Goal: Task Accomplishment & Management: Complete application form

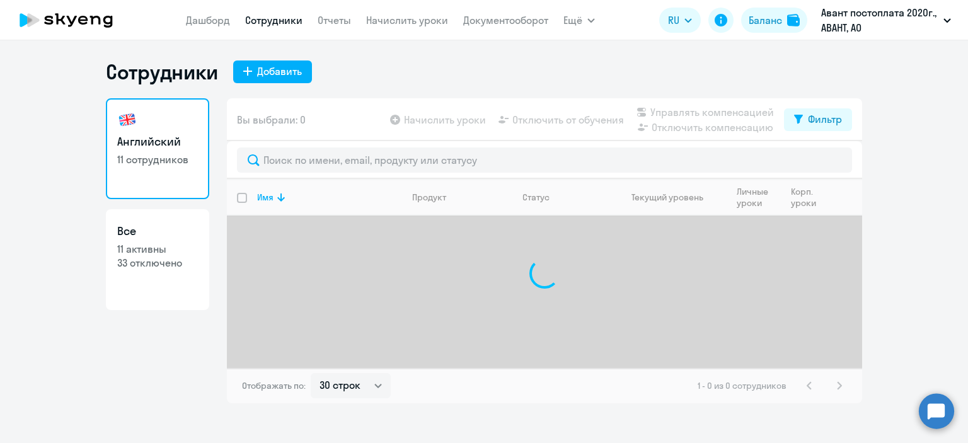
select select "30"
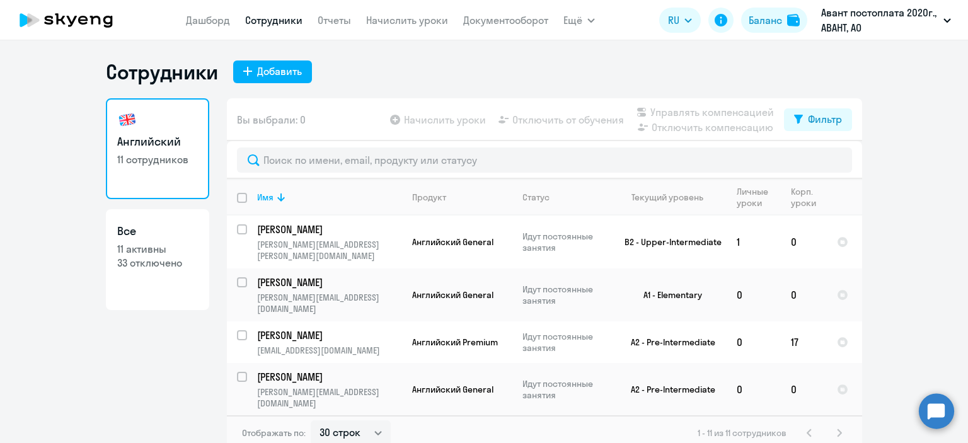
click at [264, 25] on link "Сотрудники" at bounding box center [273, 20] width 57 height 13
click at [247, 75] on icon at bounding box center [247, 71] width 9 height 9
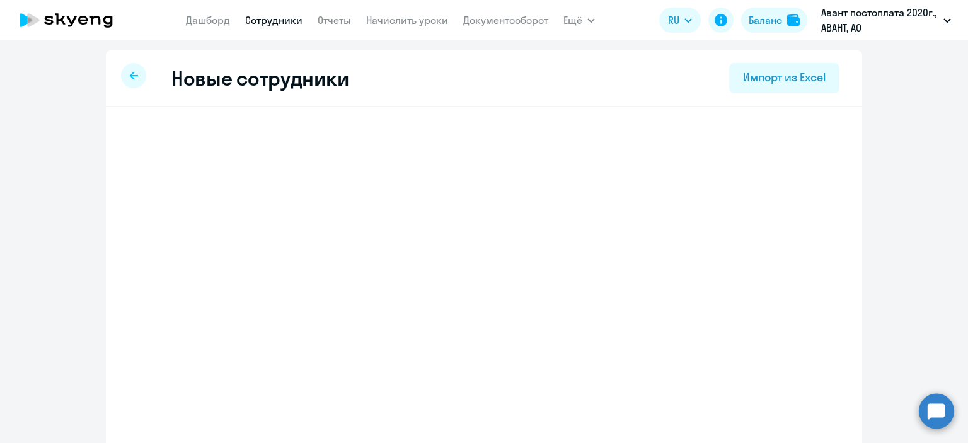
select select "english_adult_not_native_speaker"
select select "3"
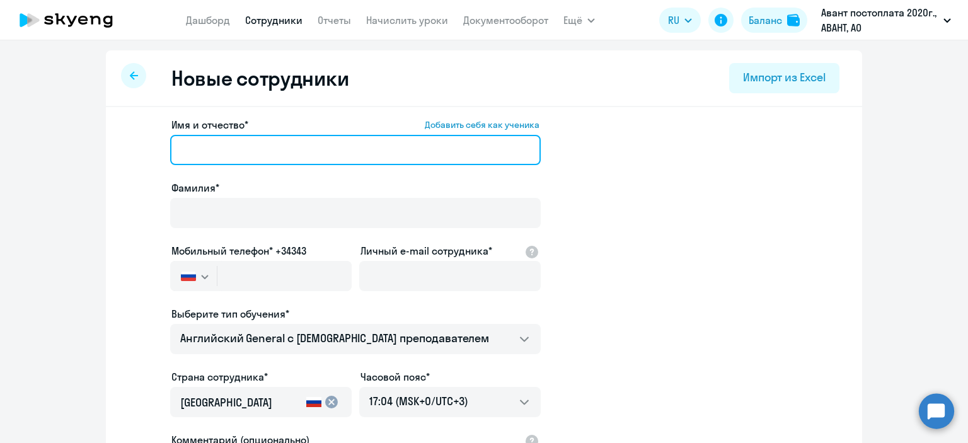
click at [229, 157] on input "Имя и отчество* Добавить себя как ученика" at bounding box center [355, 150] width 370 height 30
type input "B"
type input "[PERSON_NAME]"
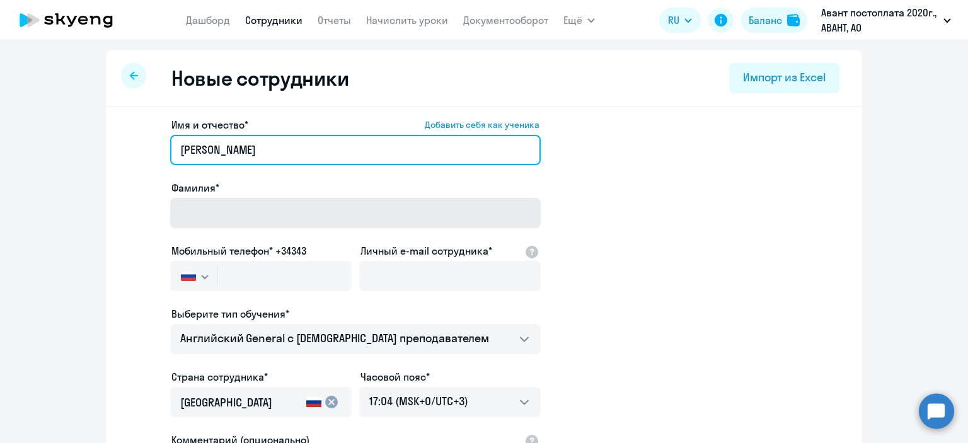
type input "[PERSON_NAME]"
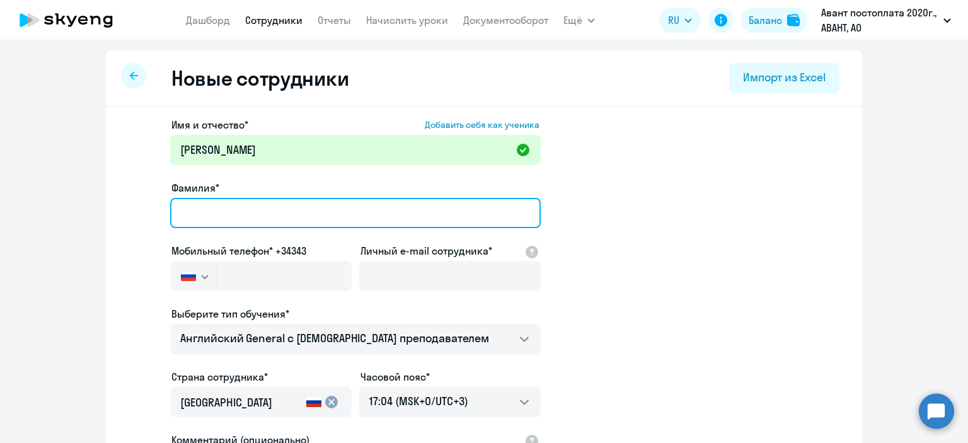
click at [219, 211] on input "Фамилия*" at bounding box center [355, 213] width 370 height 30
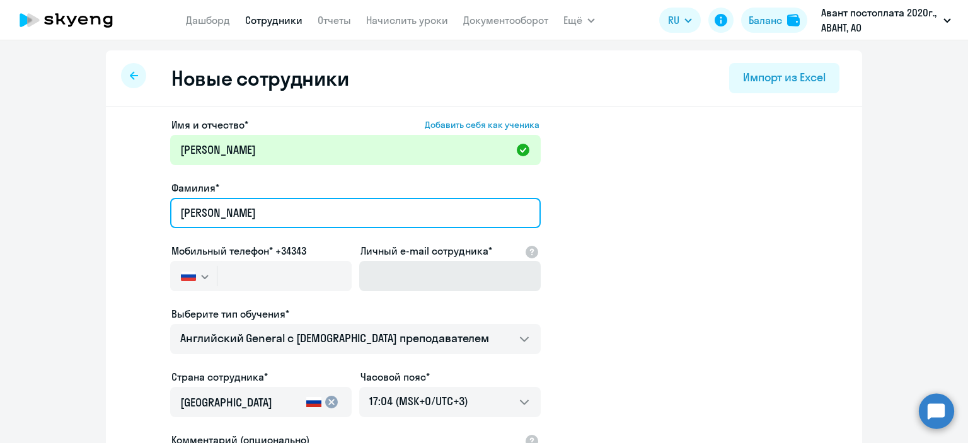
type input "Иванова"
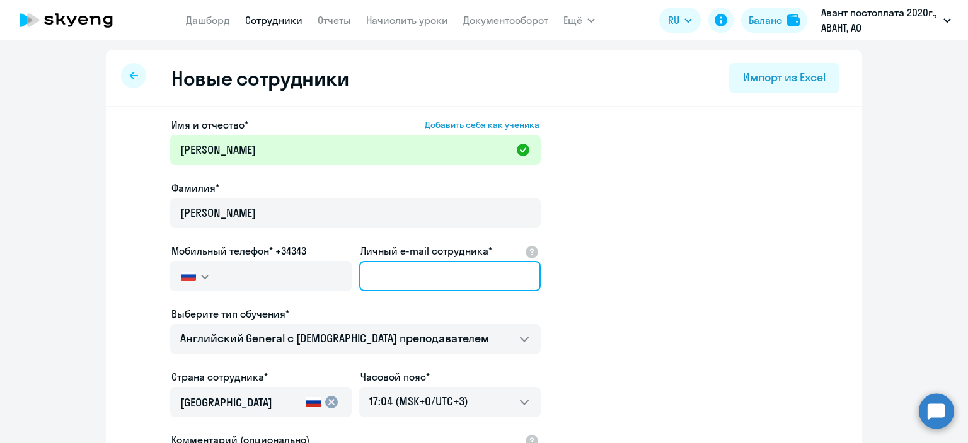
click at [414, 277] on input "Личный e-mail сотрудника*" at bounding box center [449, 276] width 181 height 30
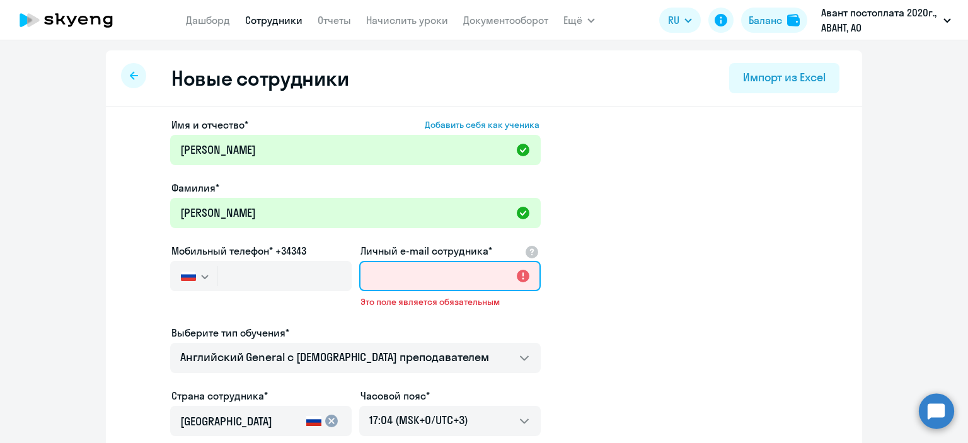
paste input "[PERSON_NAME][EMAIL_ADDRESS][DOMAIN_NAME]"
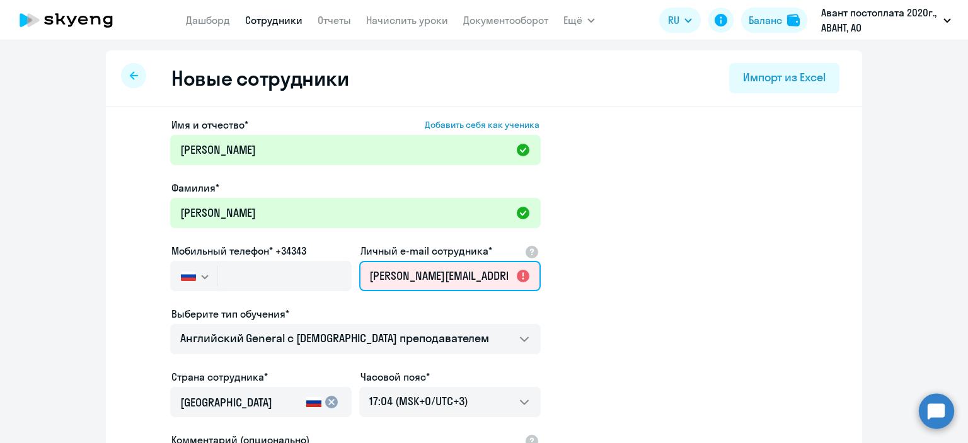
scroll to position [0, 5]
type input "[PERSON_NAME][EMAIL_ADDRESS][DOMAIN_NAME]"
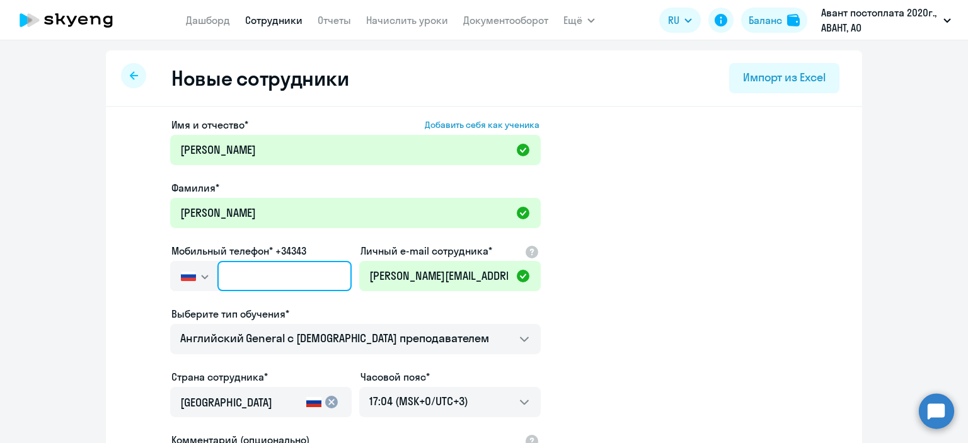
click at [265, 279] on input "text" at bounding box center [284, 276] width 134 height 30
paste input "+7 931 979-49-75"
type input "+7 931 979-49-75"
click at [620, 304] on app-new-student-form "Имя и отчество* Добавить себя как ученика Тамара Фамилия* Иванова Мобильный тел…" at bounding box center [484, 341] width 716 height 449
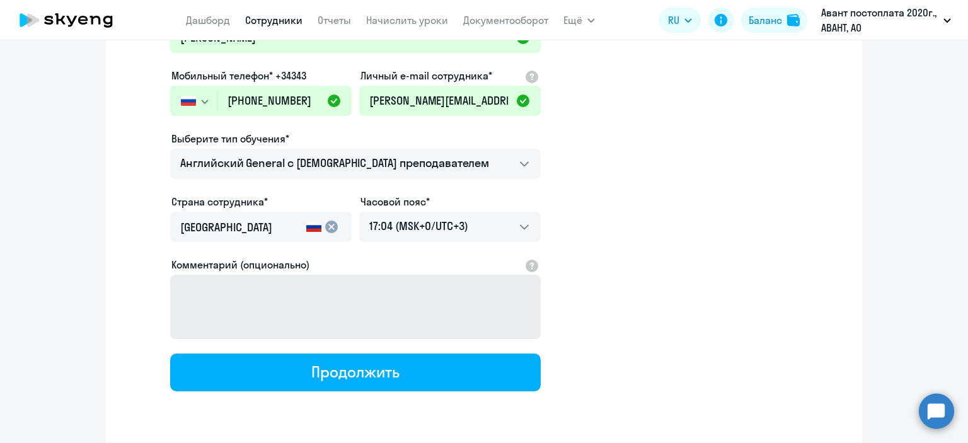
scroll to position [189, 0]
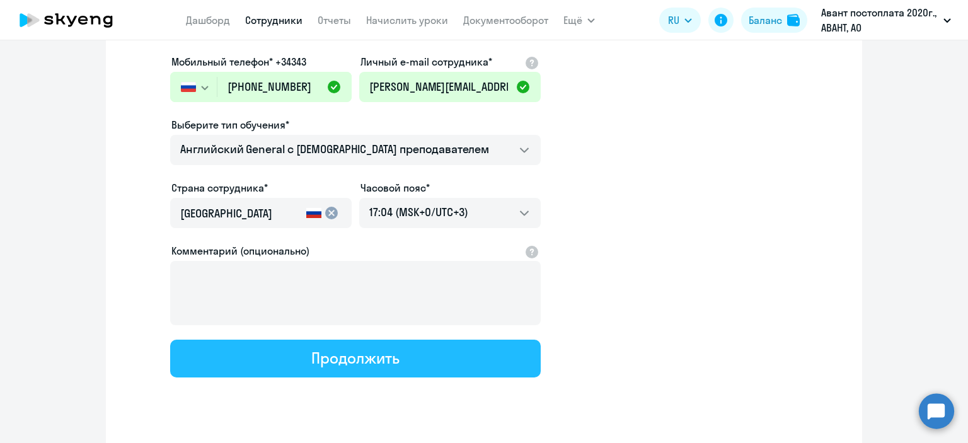
click at [396, 358] on button "Продолжить" at bounding box center [355, 359] width 370 height 38
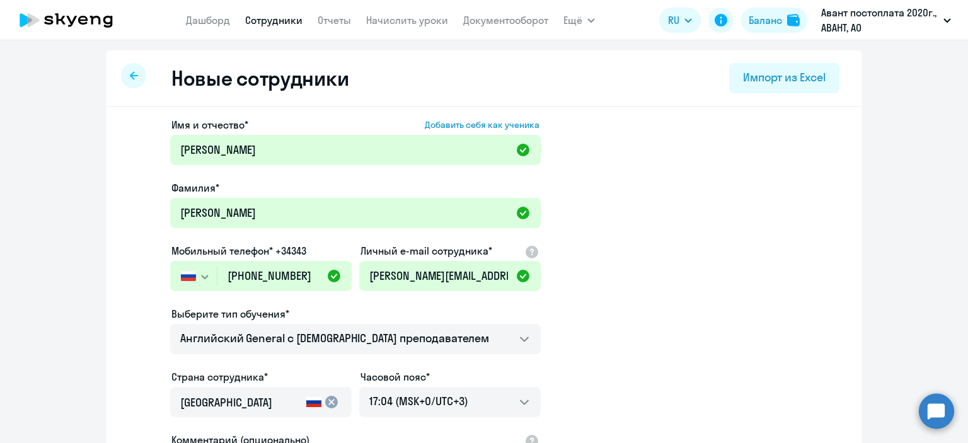
select select "english_adult_not_native_speaker"
select select "3"
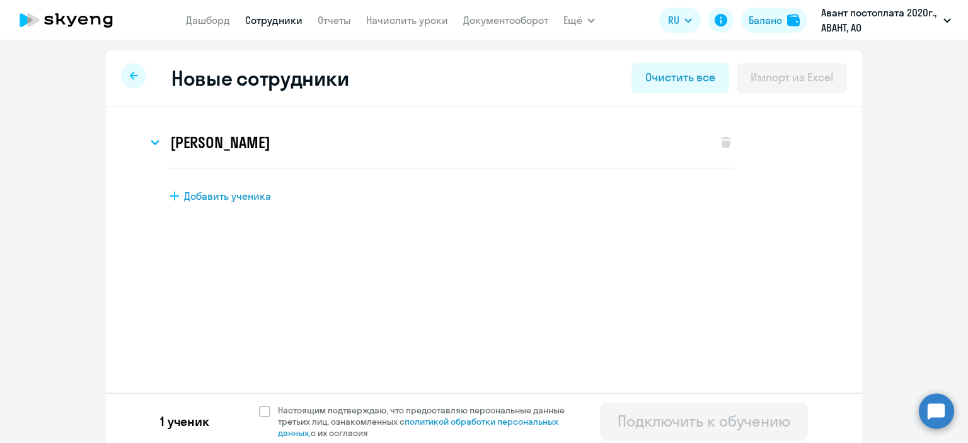
scroll to position [6, 0]
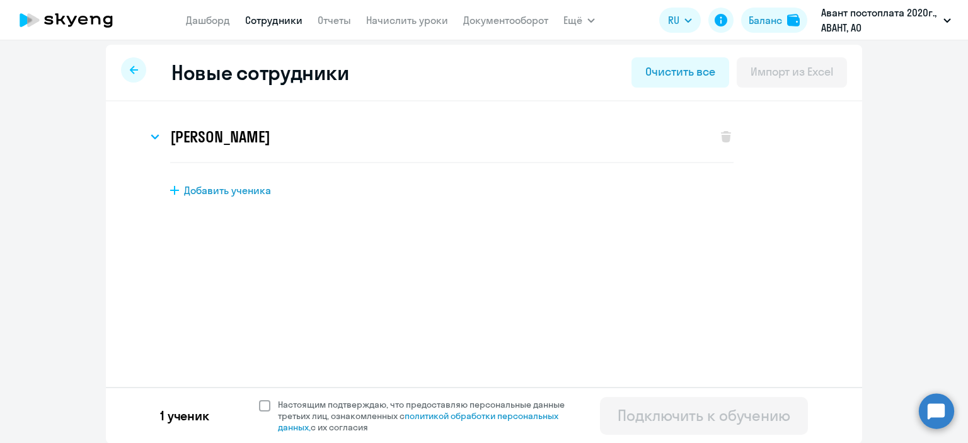
drag, startPoint x: 255, startPoint y: 408, endPoint x: 265, endPoint y: 411, distance: 10.0
click at [259, 408] on span at bounding box center [264, 405] width 11 height 11
click at [258, 399] on input "Настоящим подтверждаю, что предоставляю персональные данные третьих лиц, ознако…" at bounding box center [258, 398] width 1 height 1
checkbox input "true"
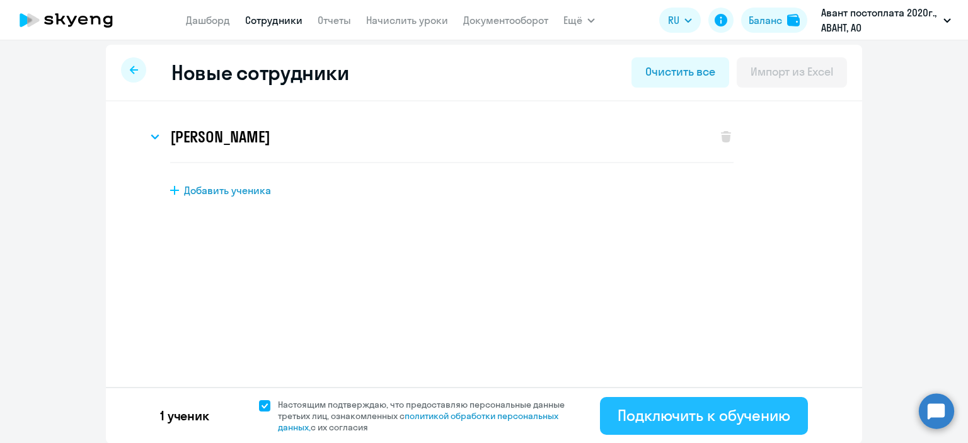
click at [677, 422] on div "Подключить к обучению" at bounding box center [703, 415] width 173 height 20
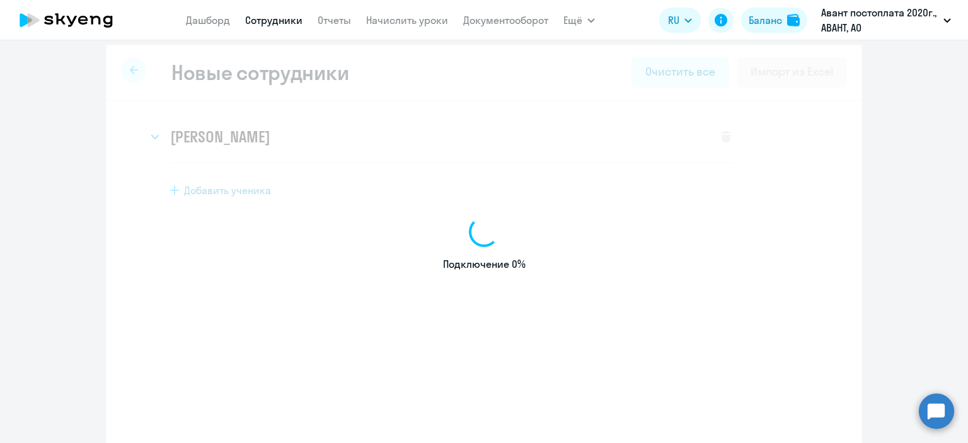
select select "english_adult_not_native_speaker"
select select "3"
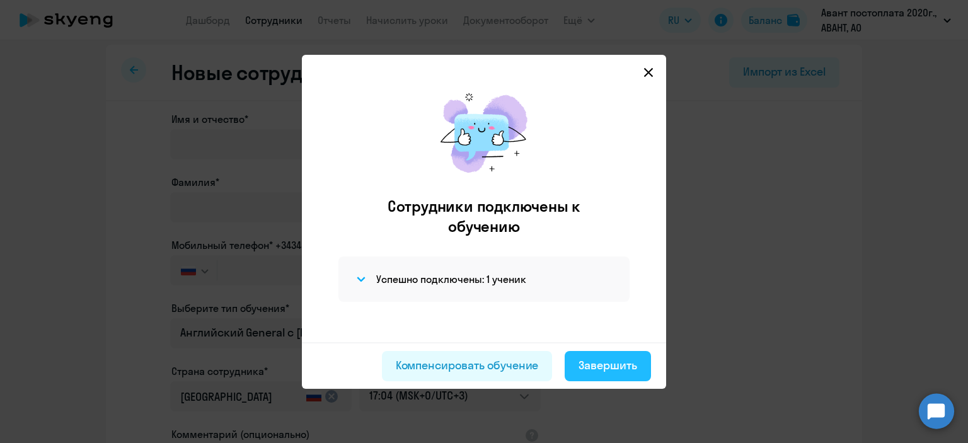
click at [602, 372] on div "Завершить" at bounding box center [607, 365] width 59 height 16
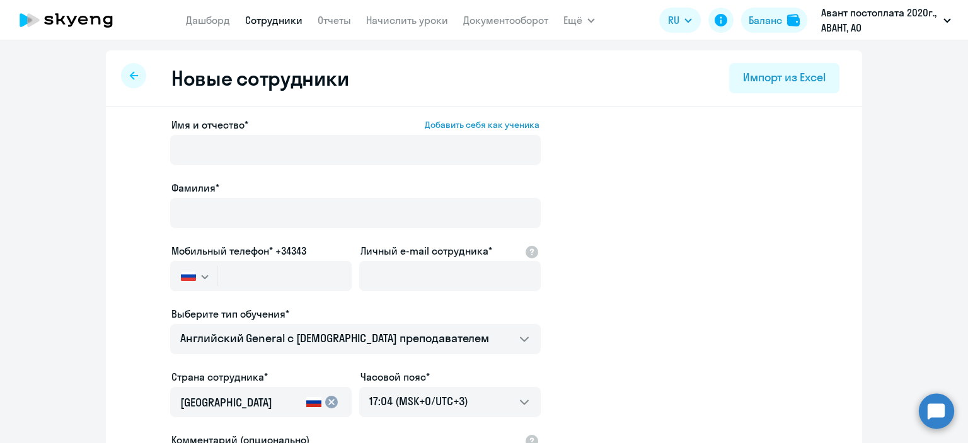
select select "30"
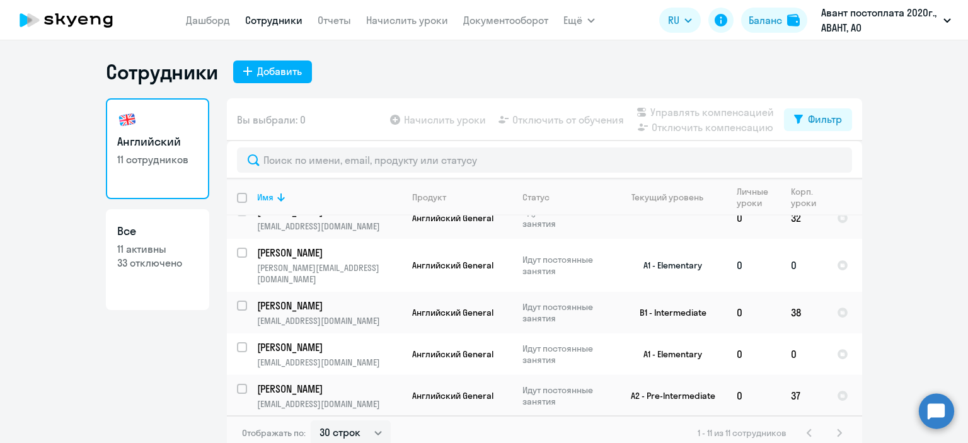
scroll to position [8, 0]
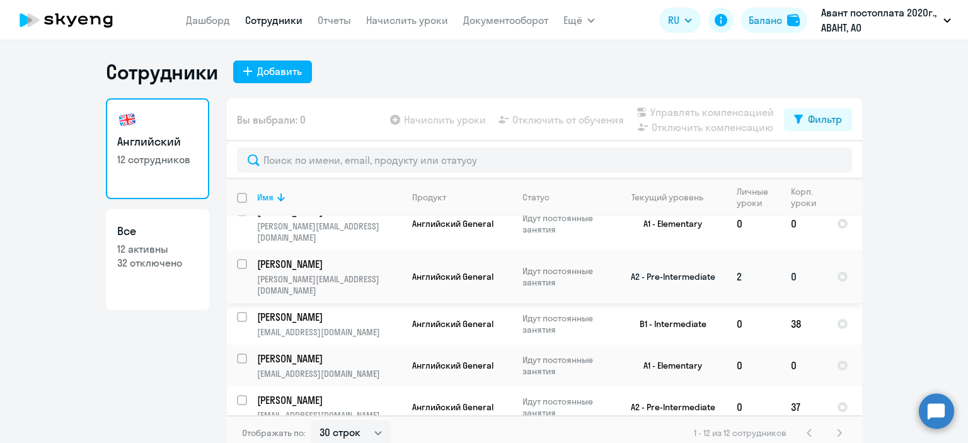
scroll to position [302, 0]
click at [370, 432] on select "30 строк 50 строк 100 строк" at bounding box center [351, 432] width 80 height 25
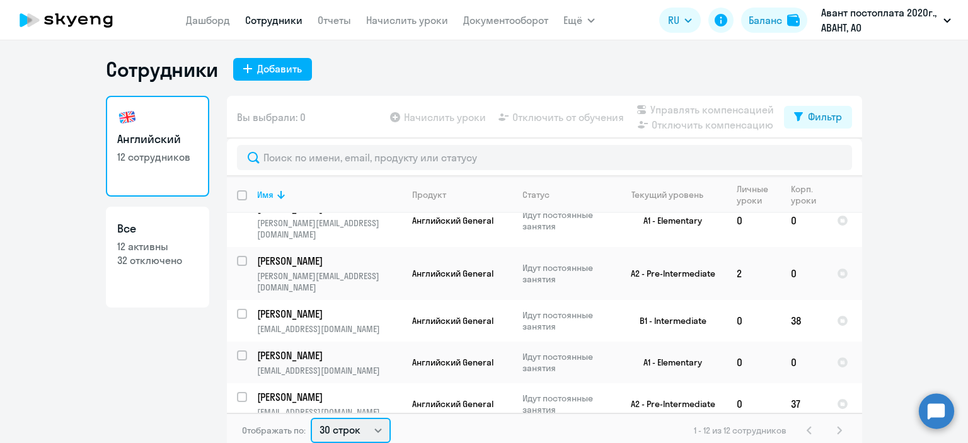
select select "50"
click at [311, 418] on select "30 строк 50 строк 100 строк" at bounding box center [351, 430] width 80 height 25
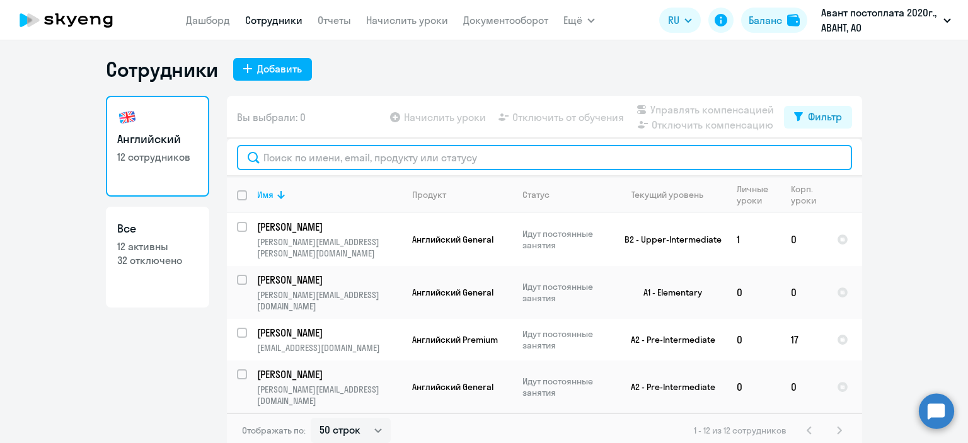
click at [331, 161] on input "text" at bounding box center [544, 157] width 615 height 25
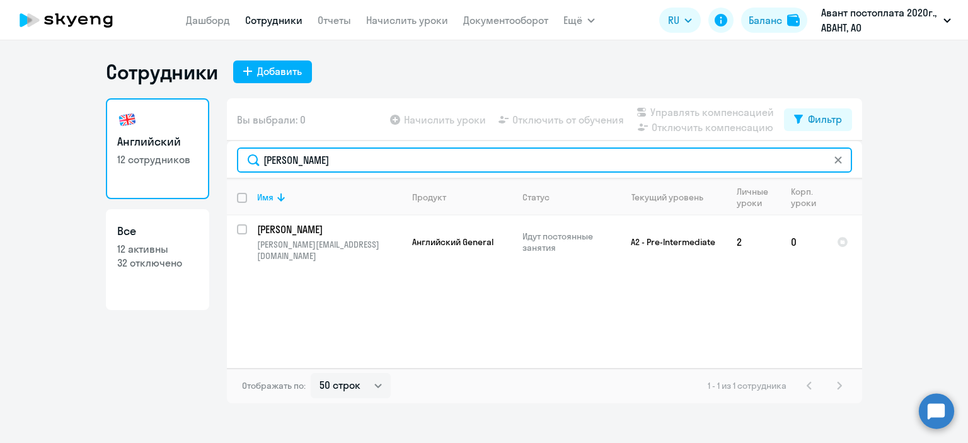
type input "[PERSON_NAME]"
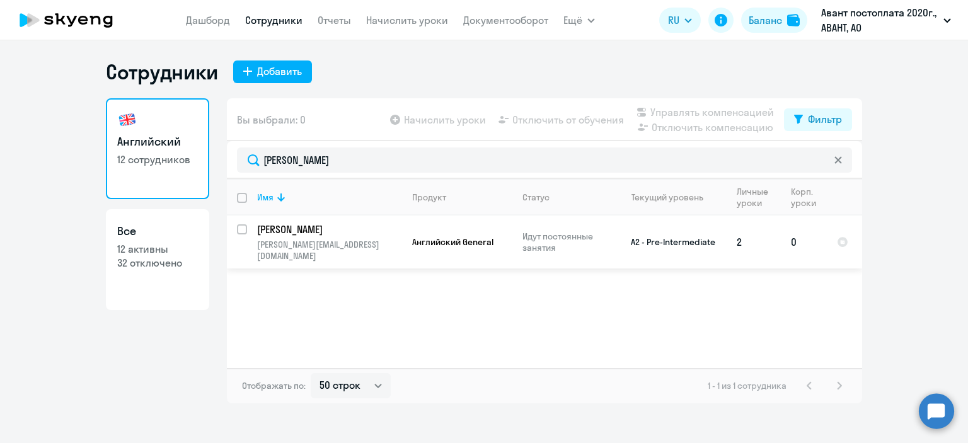
click at [796, 236] on td "0" at bounding box center [803, 241] width 46 height 53
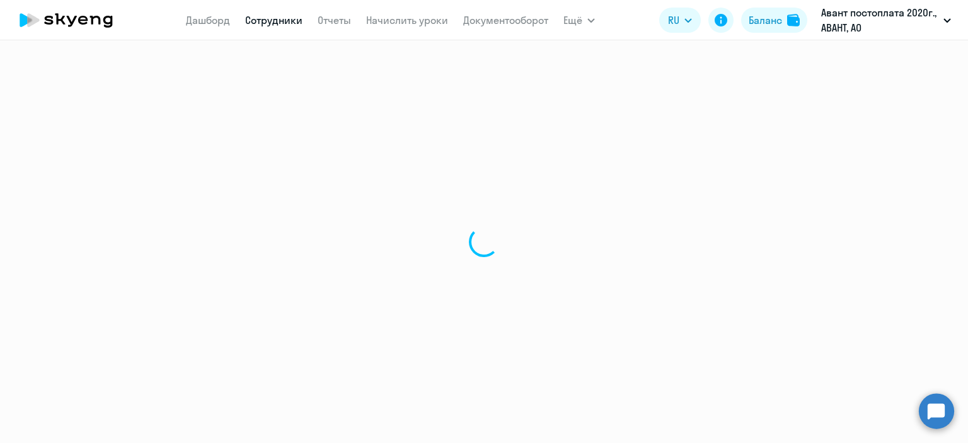
select select "english"
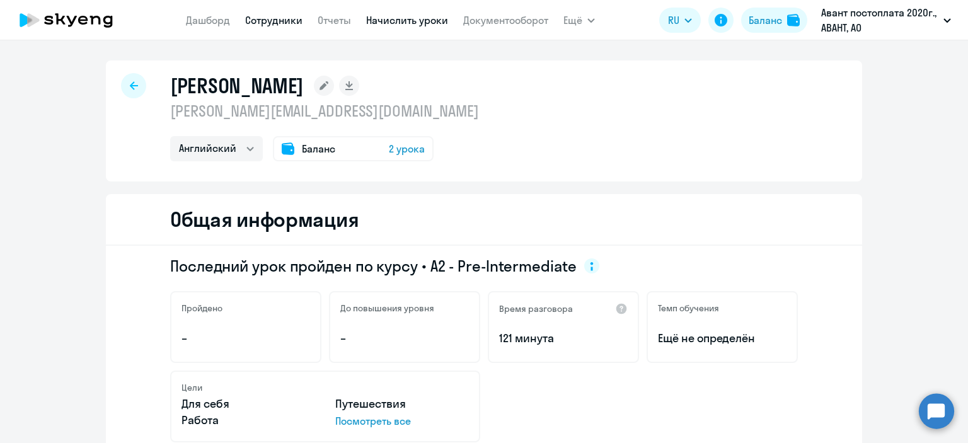
click at [424, 22] on link "Начислить уроки" at bounding box center [407, 20] width 82 height 13
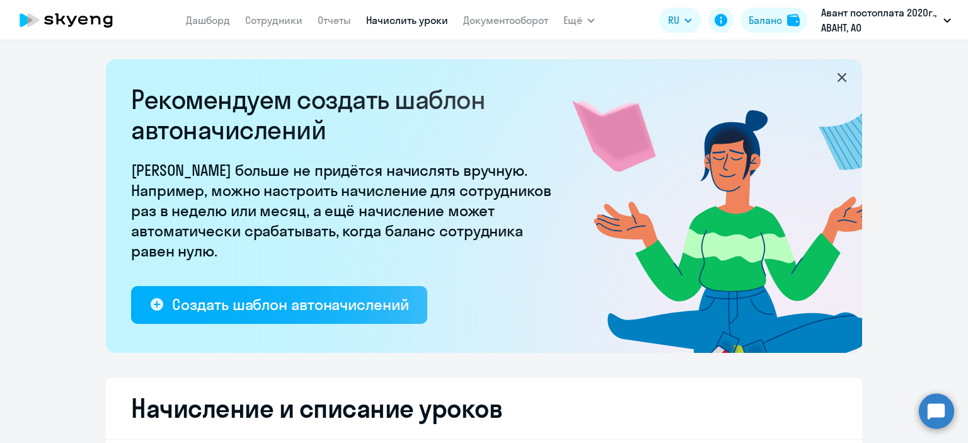
select select "10"
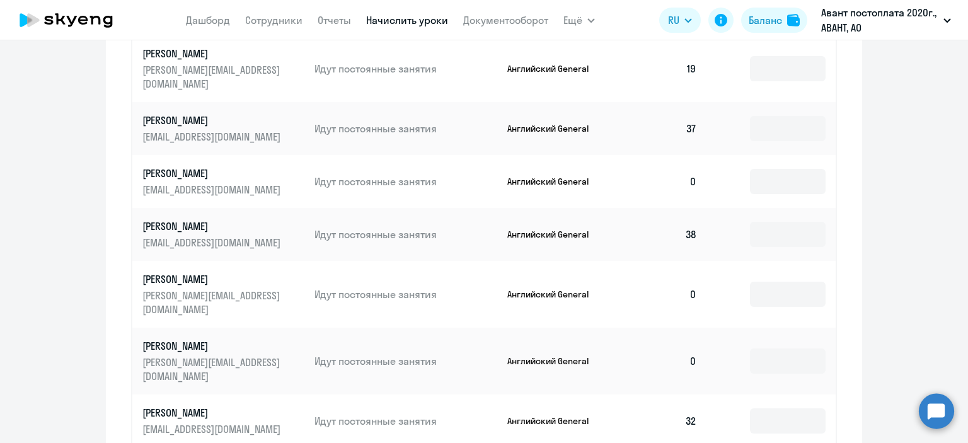
scroll to position [567, 0]
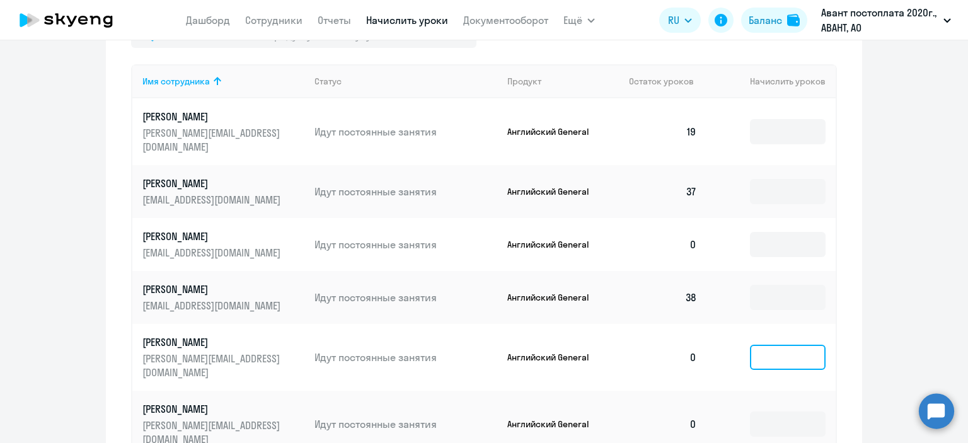
click at [806, 345] on input at bounding box center [788, 357] width 76 height 25
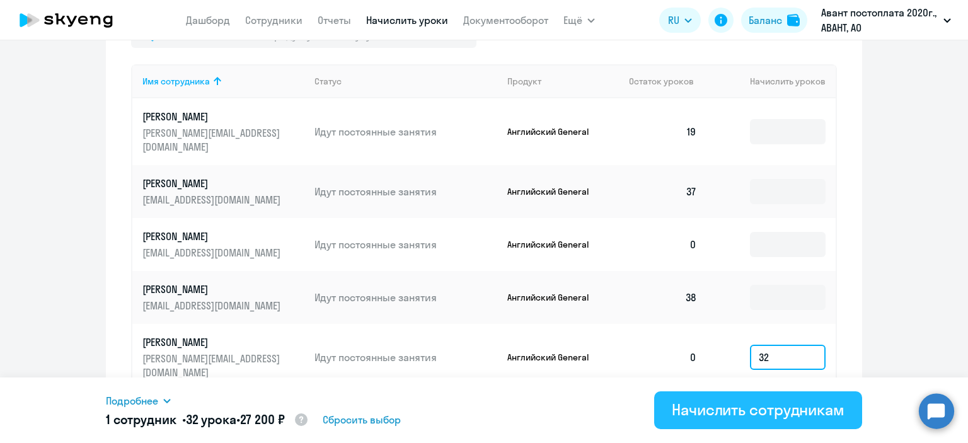
type input "32"
click at [781, 420] on button "Начислить сотрудникам" at bounding box center [758, 410] width 208 height 38
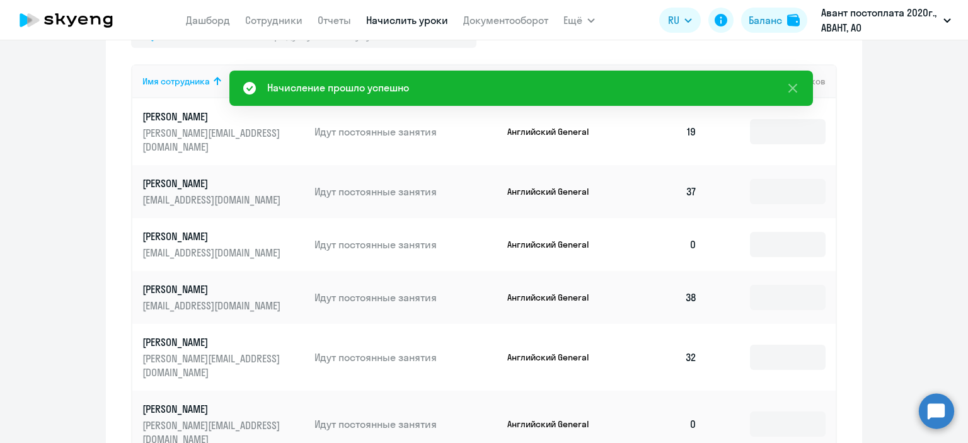
click at [85, 338] on ng-component "Рекомендуем создать шаблон автоначислений Уроки больше не придётся начислять вр…" at bounding box center [484, 93] width 968 height 1202
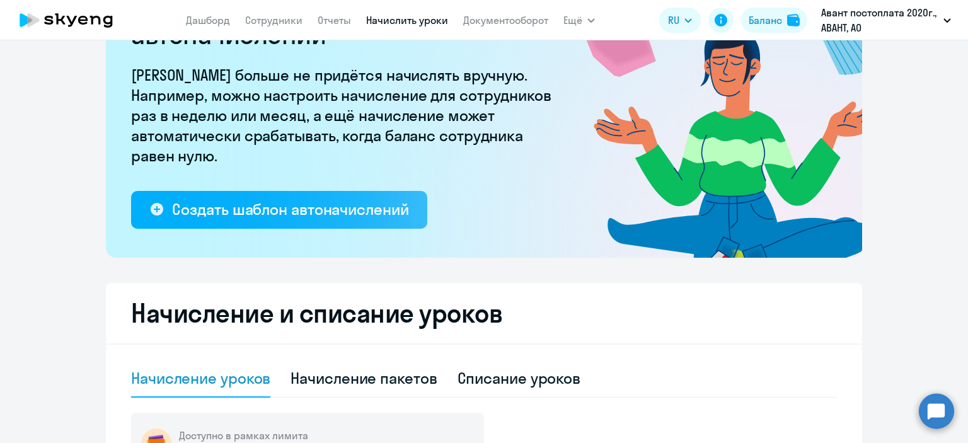
scroll to position [0, 0]
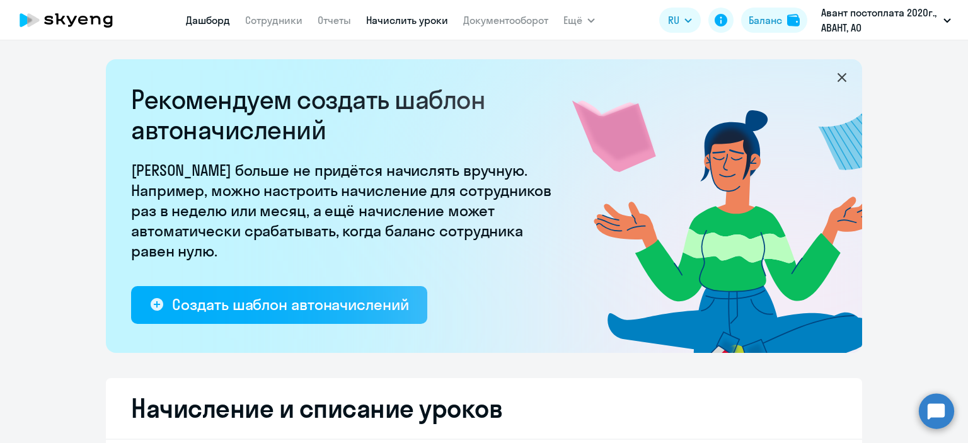
click at [220, 14] on link "Дашборд" at bounding box center [208, 20] width 44 height 13
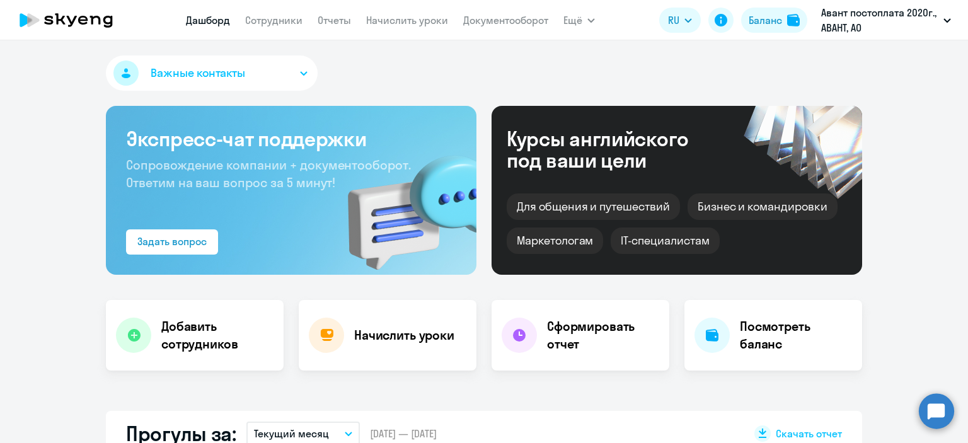
select select "30"
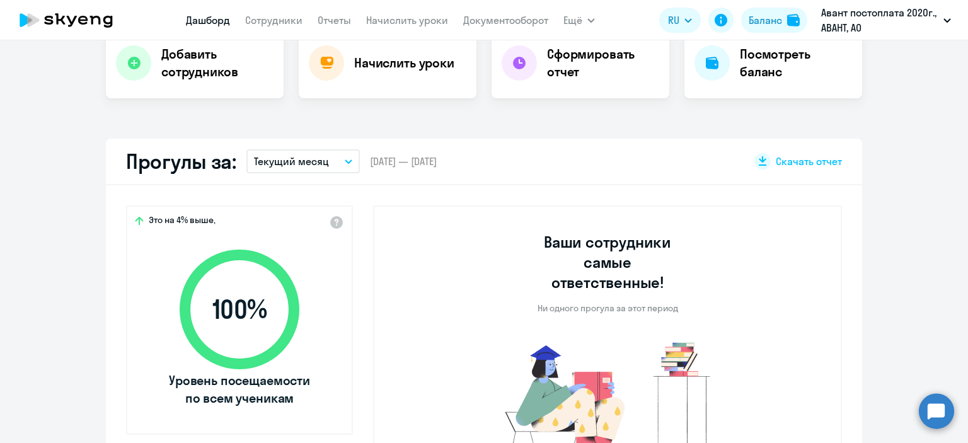
scroll to position [315, 0]
